Goal: Information Seeking & Learning: Find specific fact

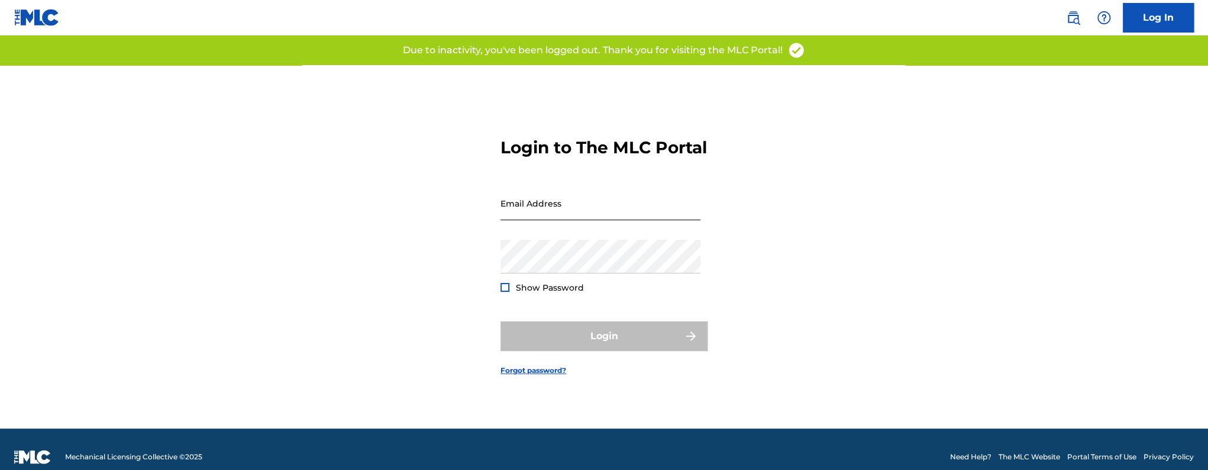
click at [539, 209] on input "Email Address" at bounding box center [600, 203] width 200 height 34
click at [555, 218] on input "Email Address" at bounding box center [600, 203] width 200 height 34
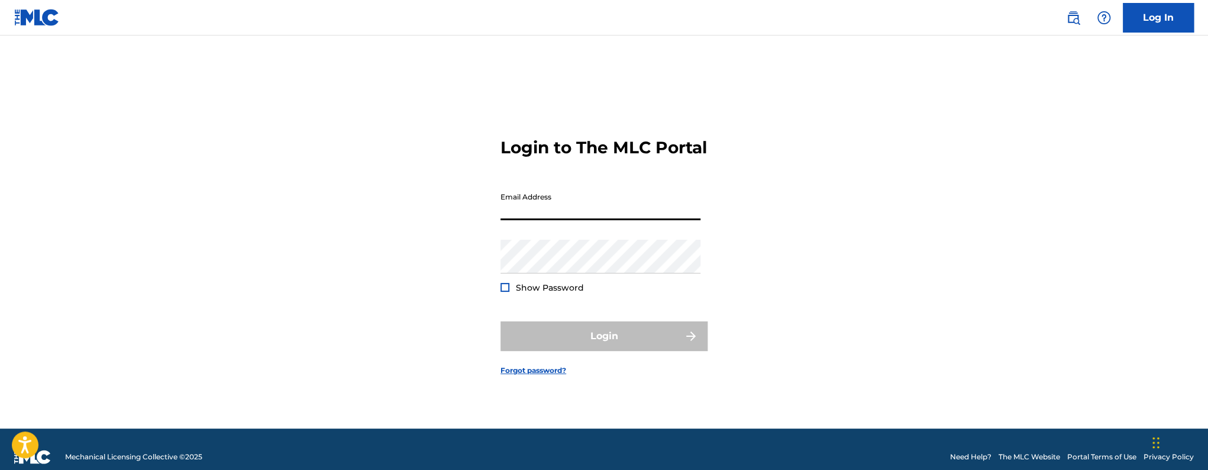
type input "[EMAIL_ADDRESS][DOMAIN_NAME]"
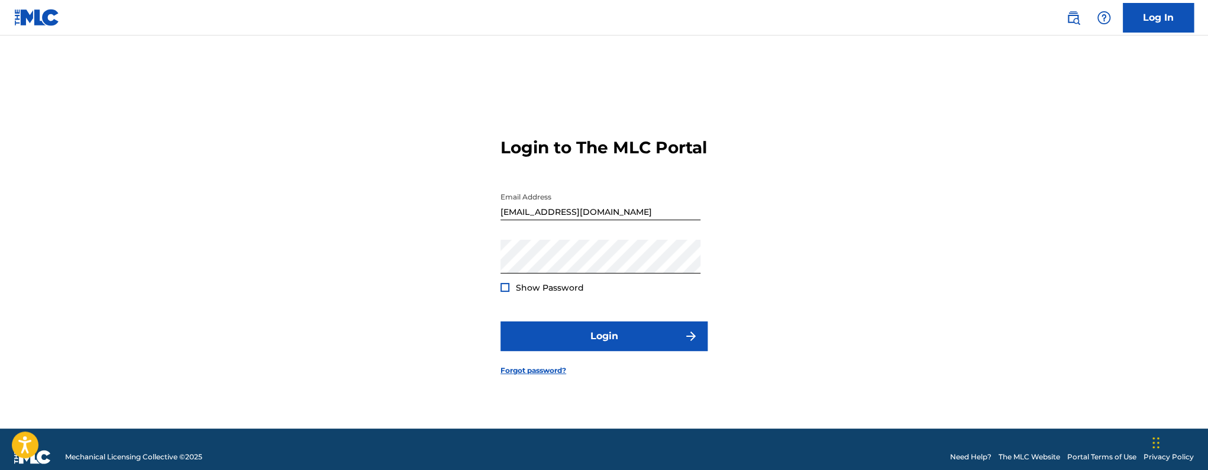
click at [502, 292] on div at bounding box center [504, 287] width 9 height 9
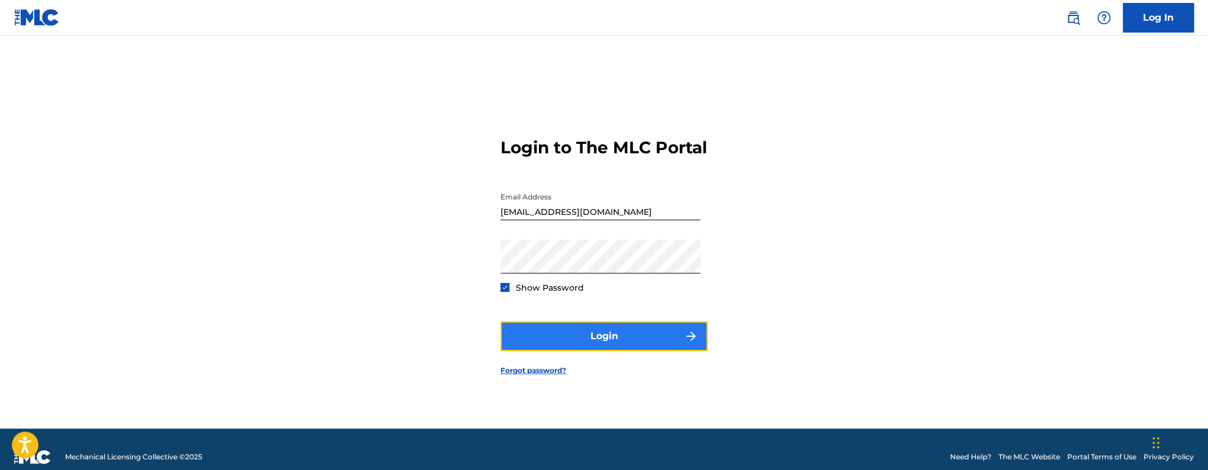
click at [532, 340] on button "Login" at bounding box center [603, 336] width 207 height 30
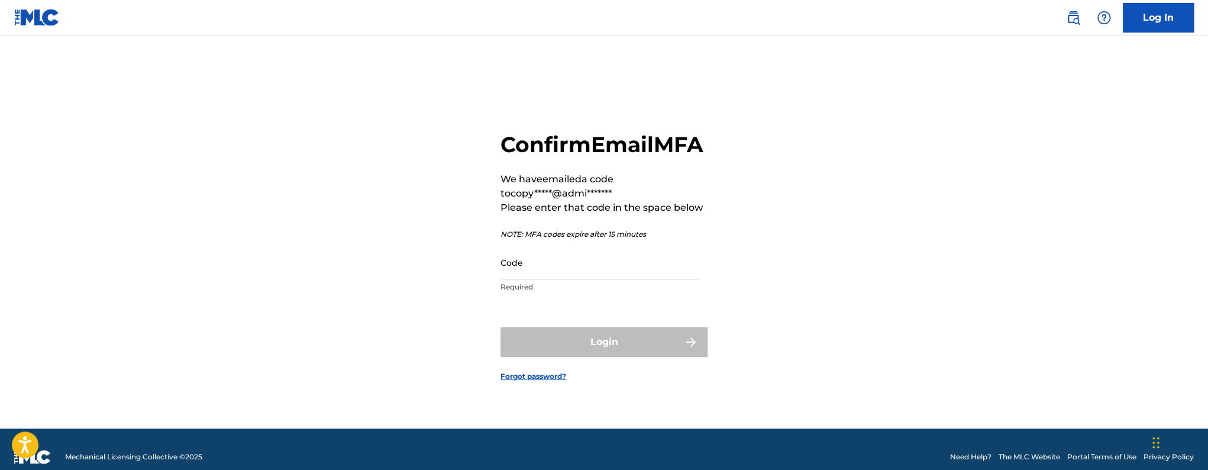
click at [551, 292] on p "Required" at bounding box center [600, 287] width 200 height 11
click at [551, 279] on input "Code" at bounding box center [600, 262] width 200 height 34
paste input "405494"
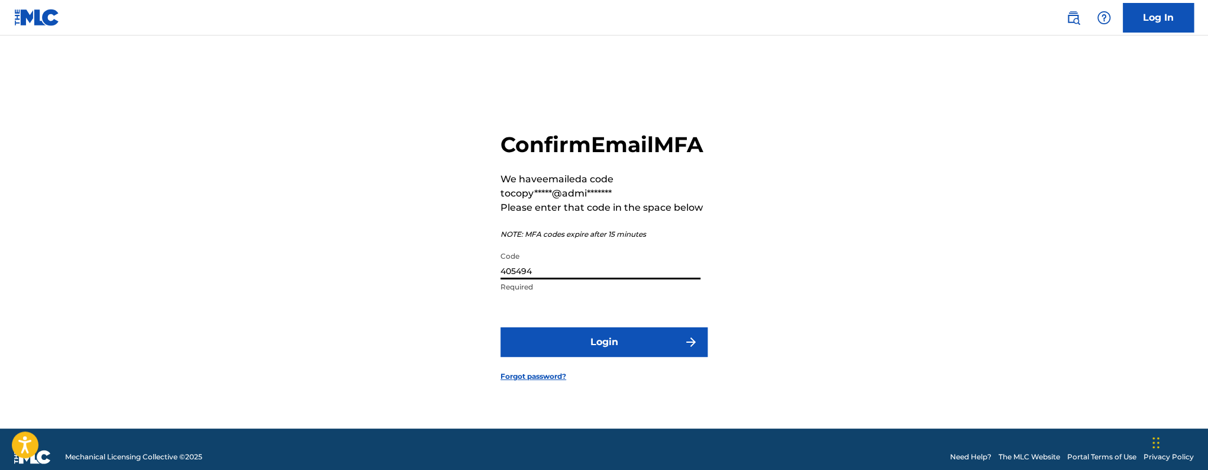
type input "405494"
click at [500, 327] on button "Login" at bounding box center [603, 342] width 207 height 30
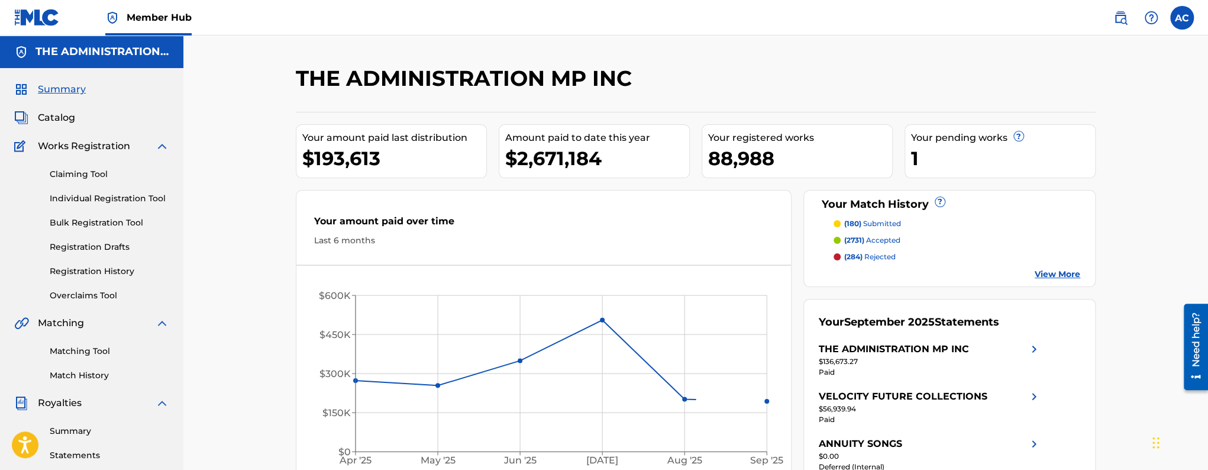
click at [49, 125] on div "Summary Catalog Works Registration Claiming Tool Individual Registration Tool B…" at bounding box center [91, 372] width 183 height 609
click at [52, 121] on span "Catalog" at bounding box center [56, 118] width 37 height 14
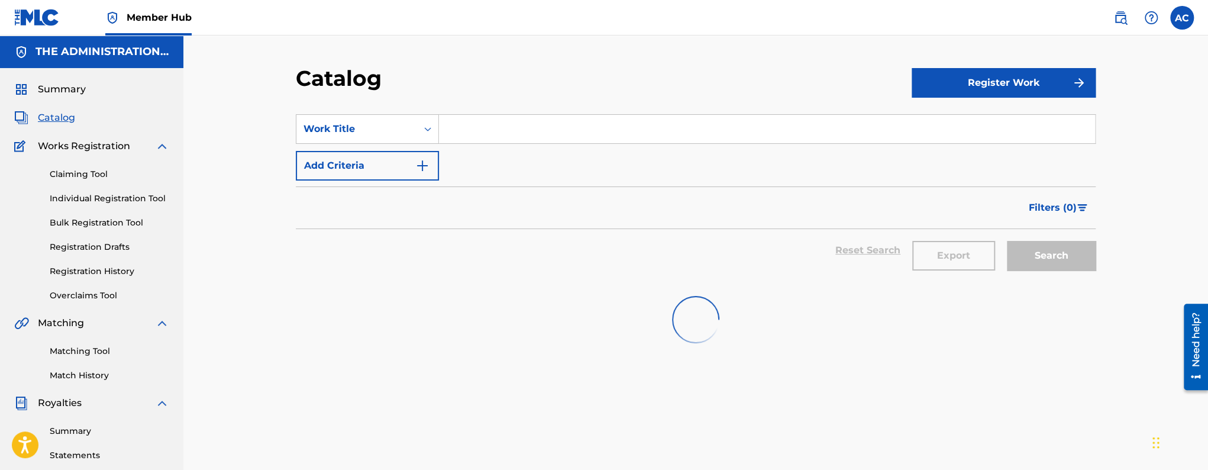
click at [465, 137] on input "Search Form" at bounding box center [767, 129] width 656 height 28
paste input "SP!TE"
click at [465, 128] on input "SP!TE" at bounding box center [767, 129] width 656 height 28
type input "SPiTE"
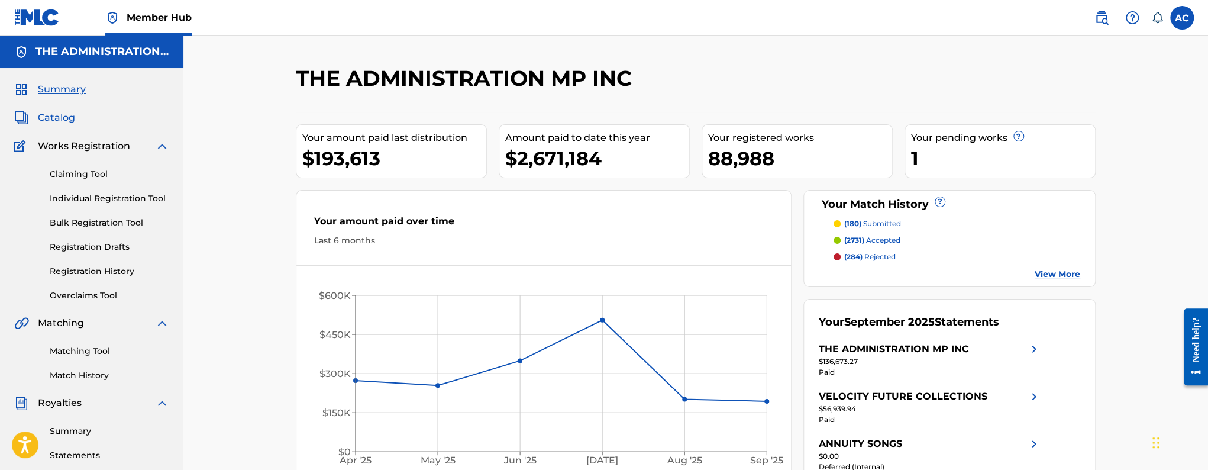
click at [72, 118] on span "Catalog" at bounding box center [56, 118] width 37 height 14
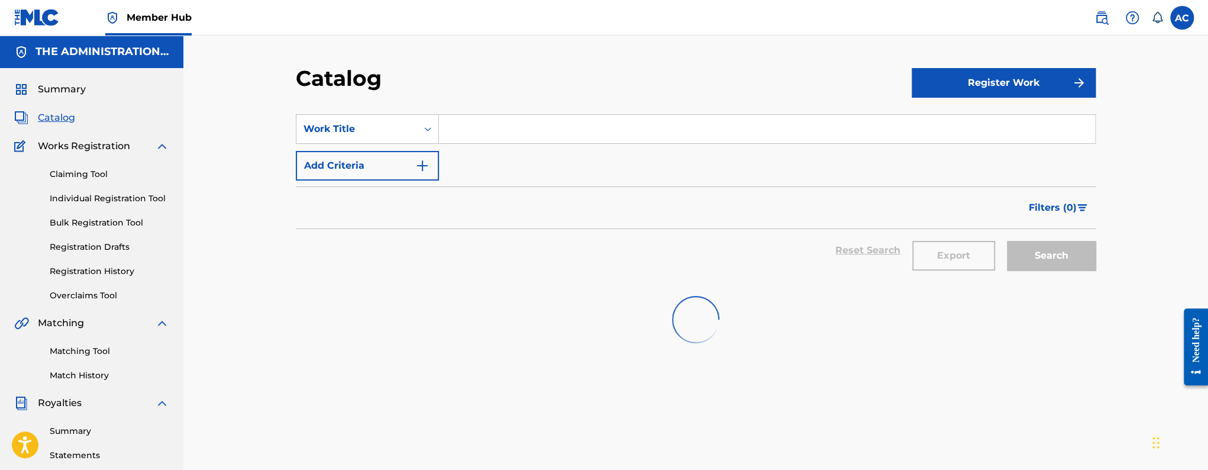
click at [461, 122] on input "Search Form" at bounding box center [767, 129] width 656 height 28
paste input "SP!TE"
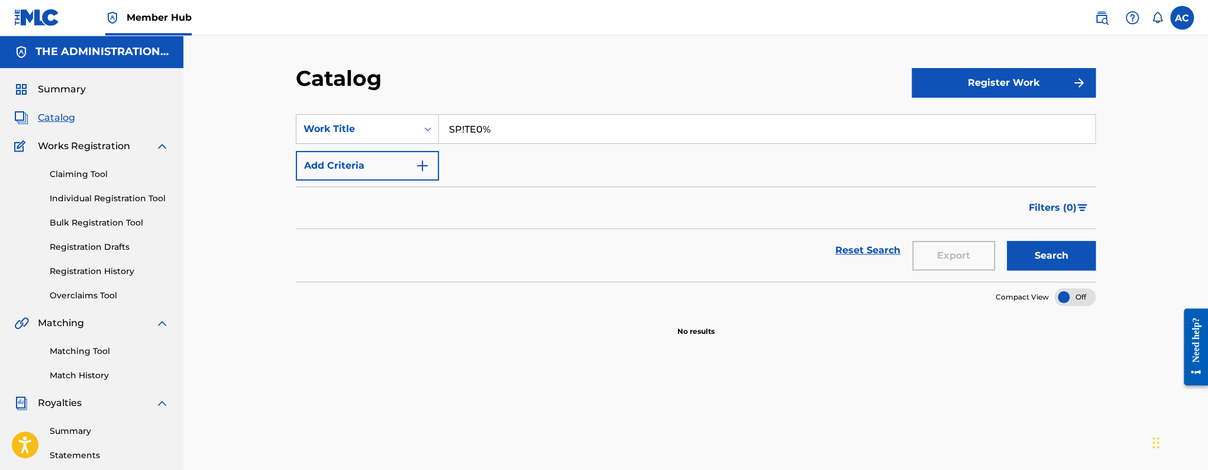
paste input "SP!TE"
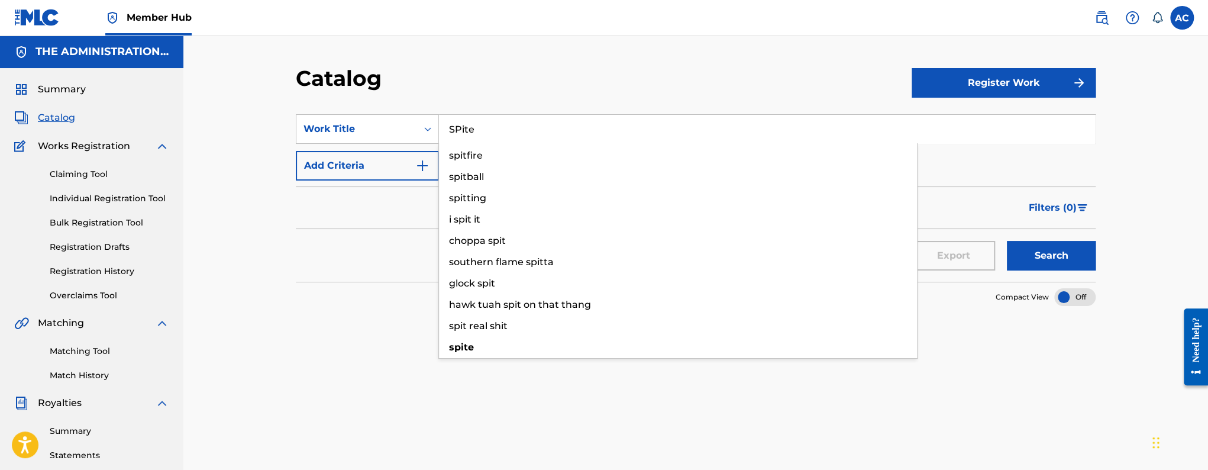
type input "SPite"
click at [1007, 241] on button "Search" at bounding box center [1051, 256] width 89 height 30
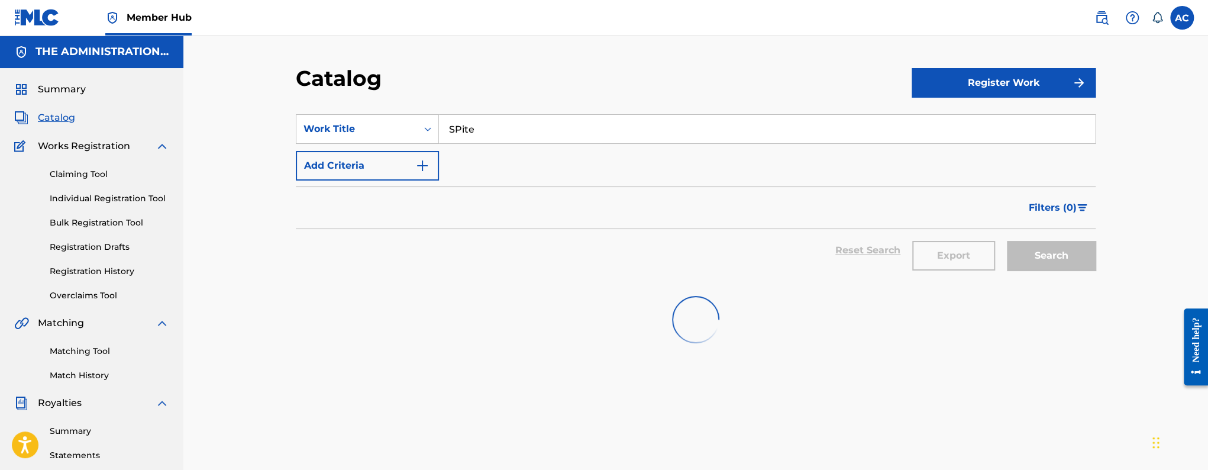
click at [990, 235] on div "Export" at bounding box center [953, 250] width 95 height 43
